Goal: Entertainment & Leisure: Consume media (video, audio)

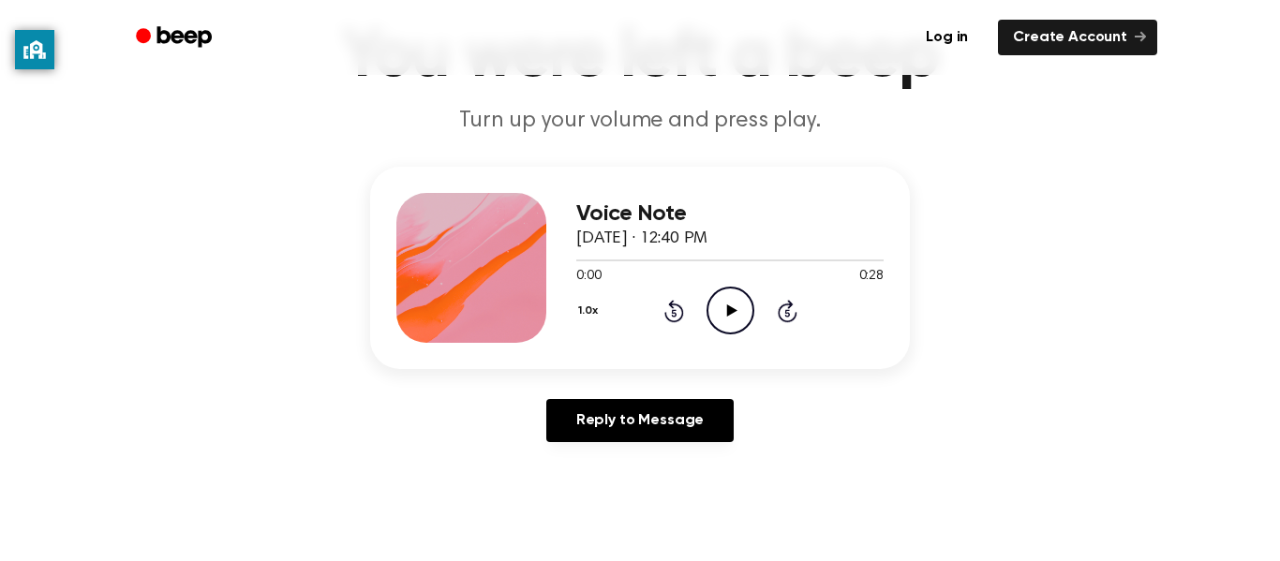
scroll to position [131, 0]
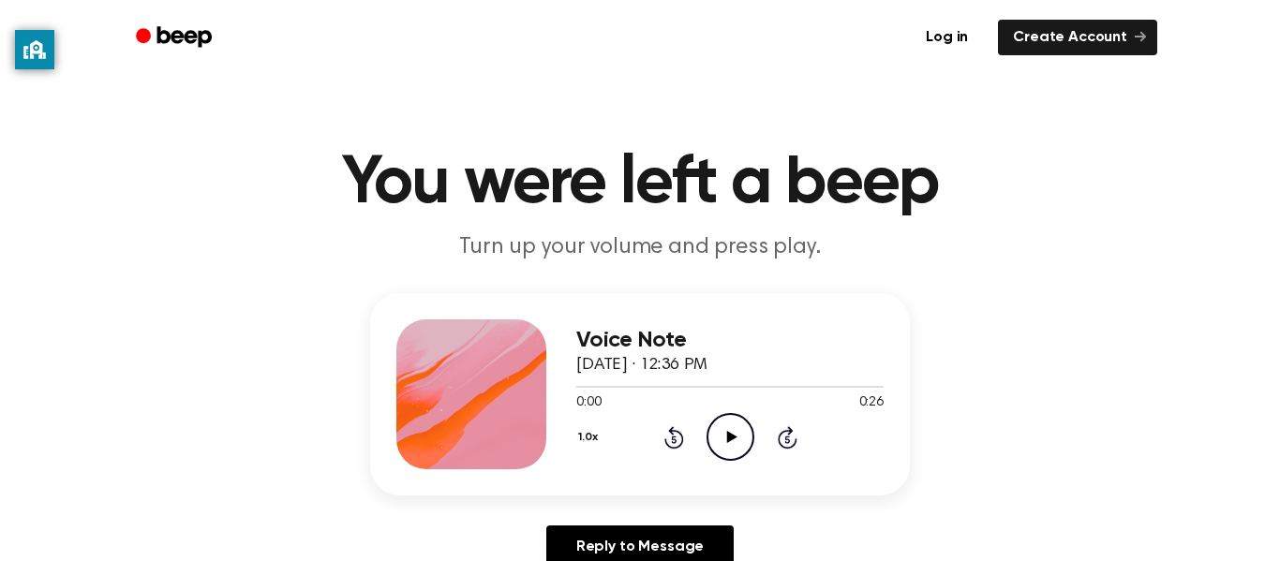
click at [737, 431] on icon "Play Audio" at bounding box center [731, 437] width 48 height 48
click at [726, 436] on icon "Play Audio" at bounding box center [731, 437] width 48 height 48
click at [749, 439] on icon "Pause Audio" at bounding box center [731, 437] width 48 height 48
